Goal: Book appointment/travel/reservation

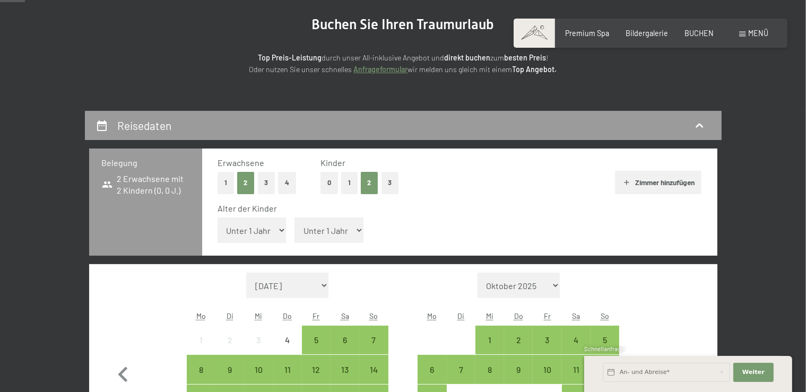
scroll to position [112, 0]
click at [271, 231] on select "Unter 1 Jahr 1 Jahr 2 Jahre 3 Jahre 4 Jahre 5 Jahre 6 Jahre 7 Jahre 8 Jahre 9 J…" at bounding box center [252, 230] width 69 height 25
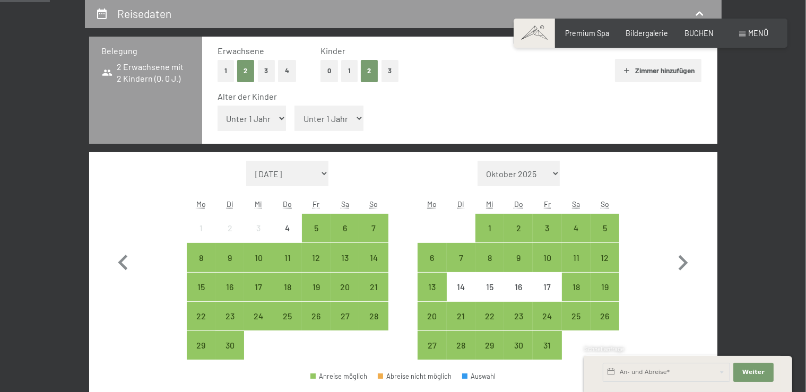
select select "9"
click option "9 Jahre" at bounding box center [0, 0] width 0 height 0
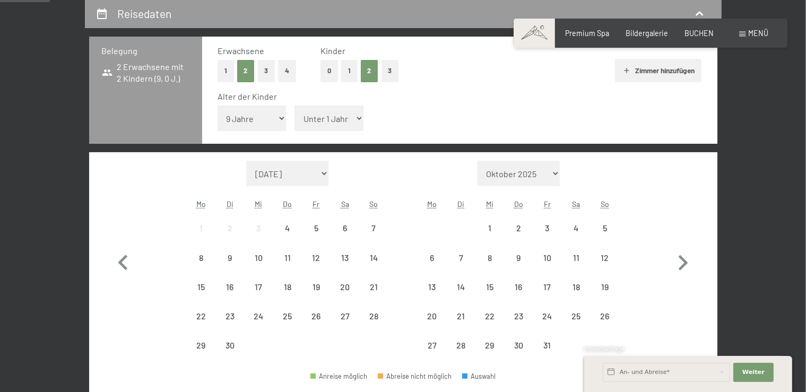
click at [294, 106] on select "Unter 1 Jahr 1 Jahr 2 Jahre 3 Jahre 4 Jahre 5 Jahre 6 Jahre 7 Jahre 8 Jahre 9 J…" at bounding box center [328, 118] width 69 height 25
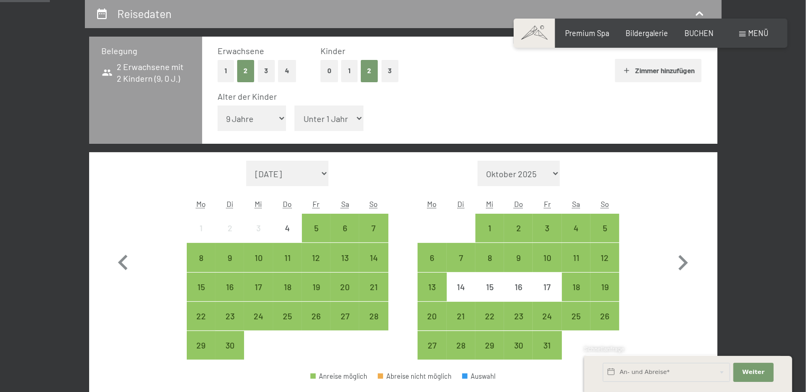
select select "13"
click option "13 Jahre" at bounding box center [0, 0] width 0 height 0
click at [686, 262] on icon "button" at bounding box center [684, 262] width 10 height 15
select select "[DATE]"
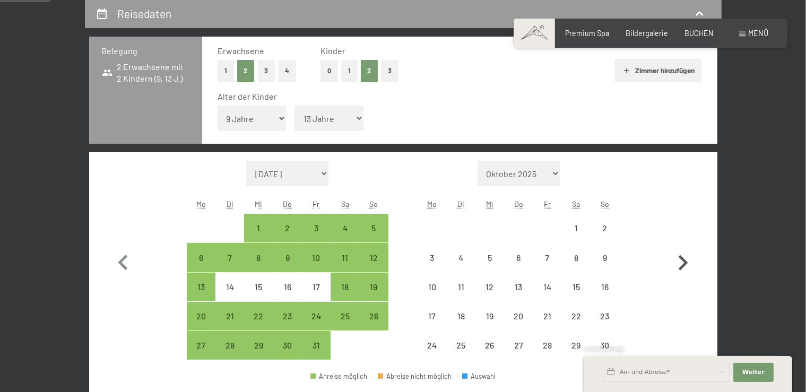
click at [686, 262] on icon "button" at bounding box center [684, 262] width 10 height 15
select select "[DATE]"
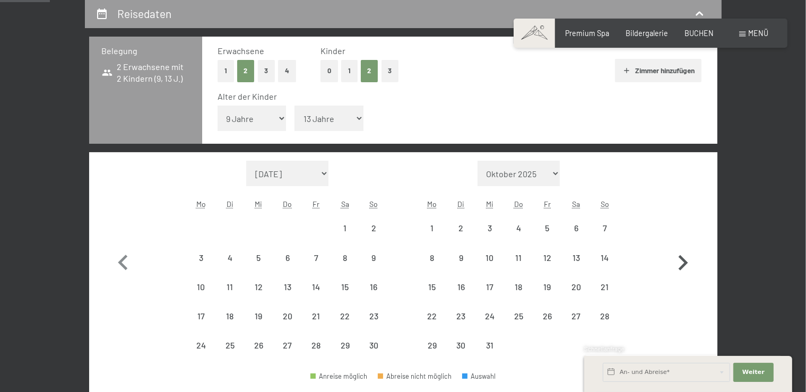
select select "[DATE]"
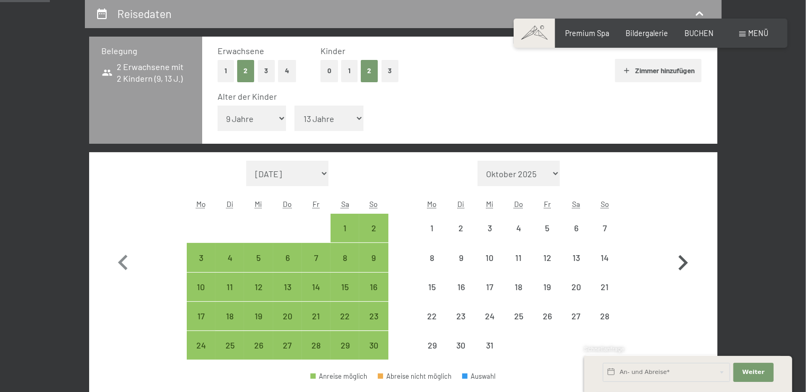
click at [686, 262] on icon "button" at bounding box center [684, 262] width 10 height 15
select select "[DATE]"
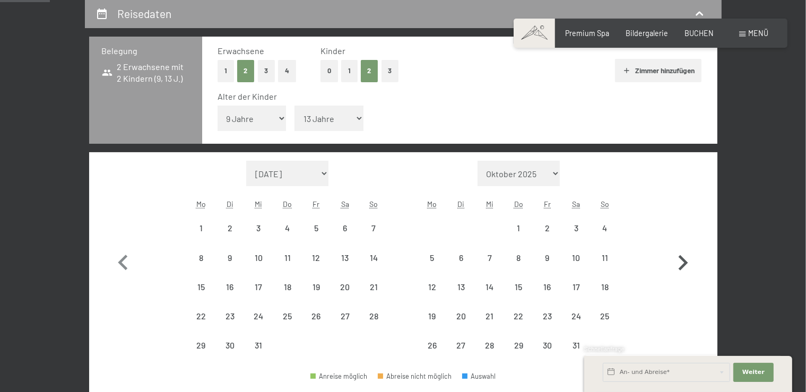
select select "[DATE]"
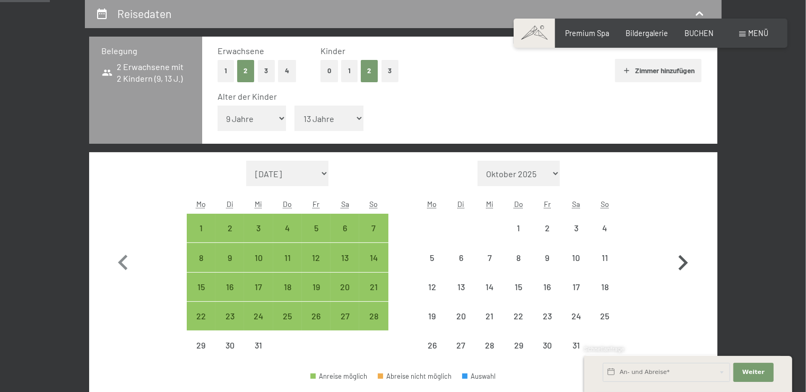
click at [686, 262] on icon "button" at bounding box center [684, 262] width 10 height 15
select select "[DATE]"
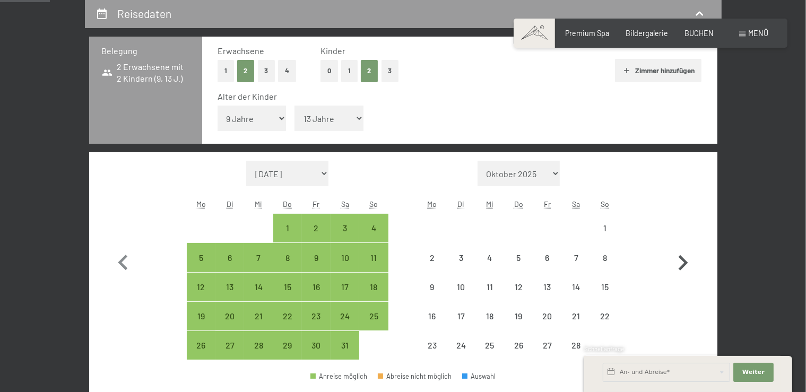
select select "[DATE]"
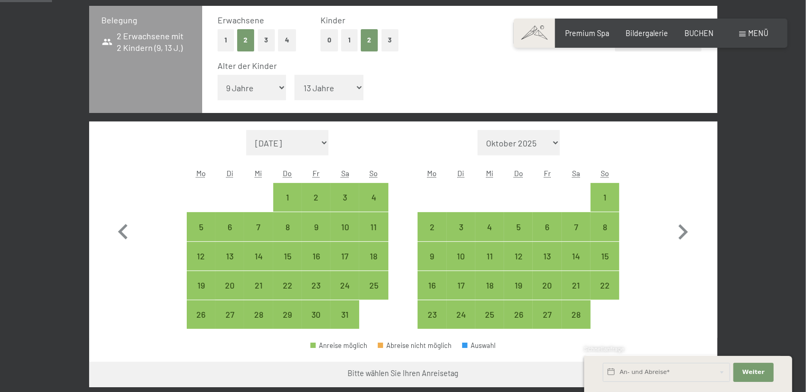
scroll to position [336, 0]
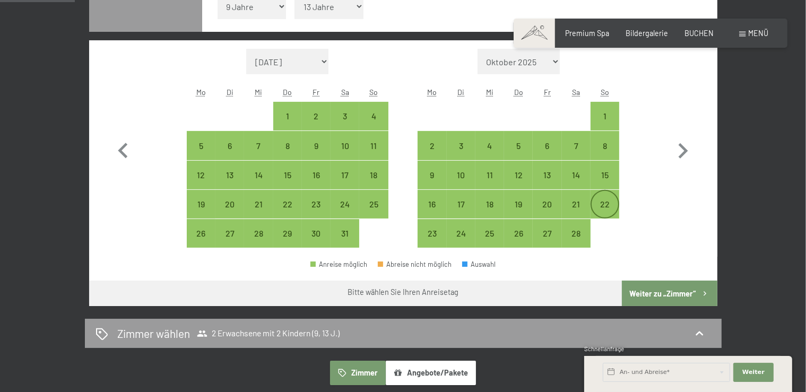
click at [601, 206] on div "22" at bounding box center [605, 213] width 27 height 27
select select "[DATE]"
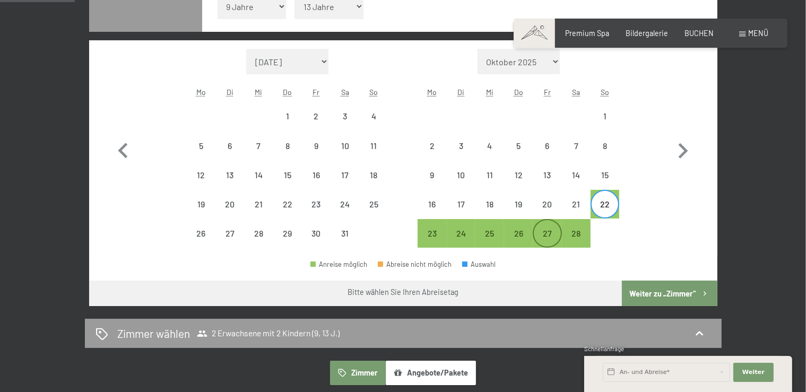
click at [544, 233] on div "27" at bounding box center [547, 242] width 27 height 27
select select "[DATE]"
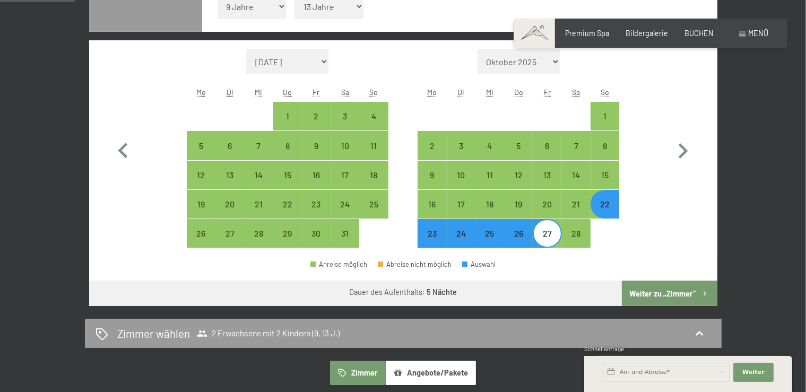
click at [684, 291] on button "Weiter zu „Zimmer“" at bounding box center [669, 293] width 95 height 25
select select "[DATE]"
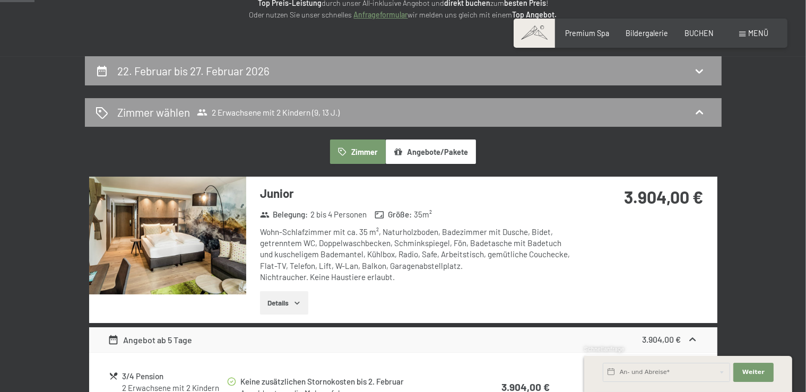
scroll to position [55, 0]
